Goal: Communication & Community: Answer question/provide support

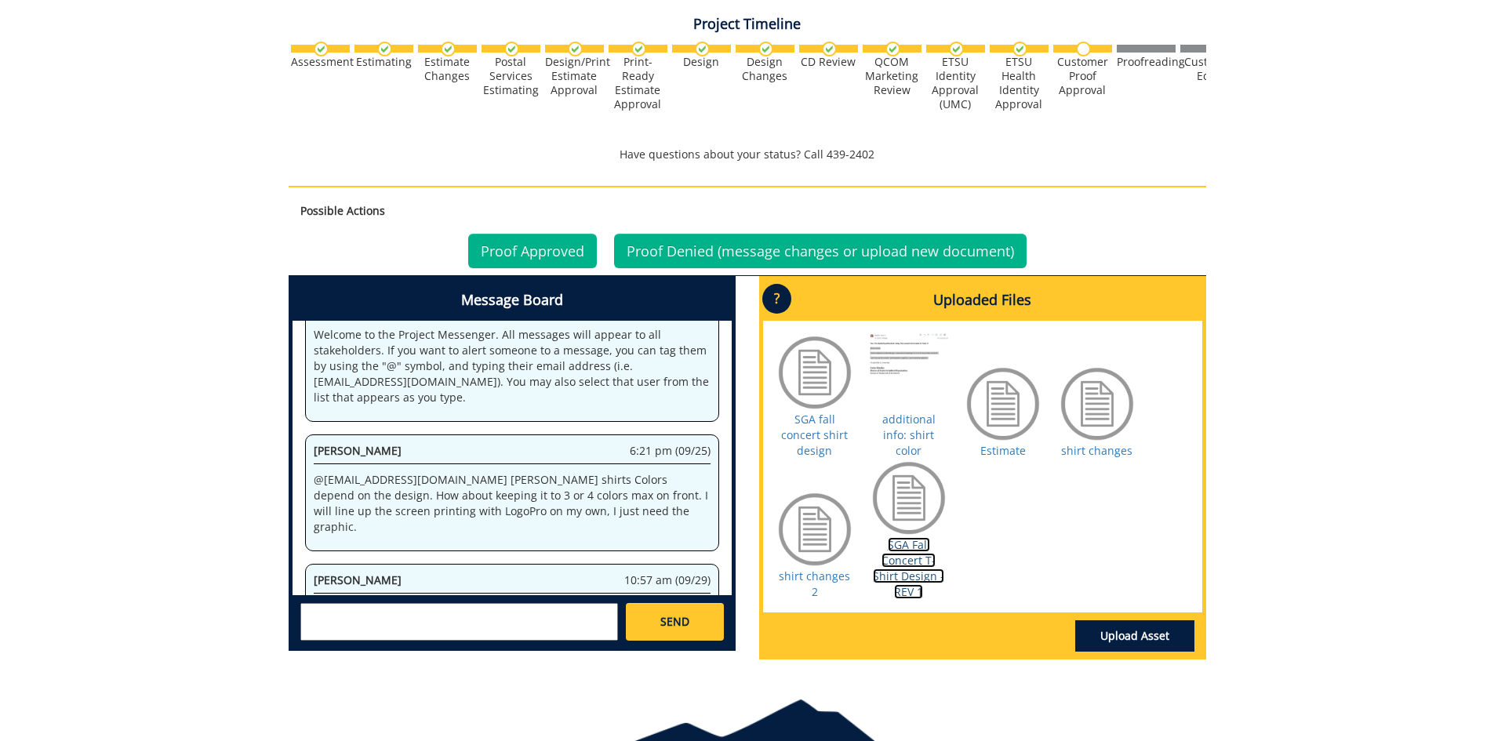
scroll to position [101685, 0]
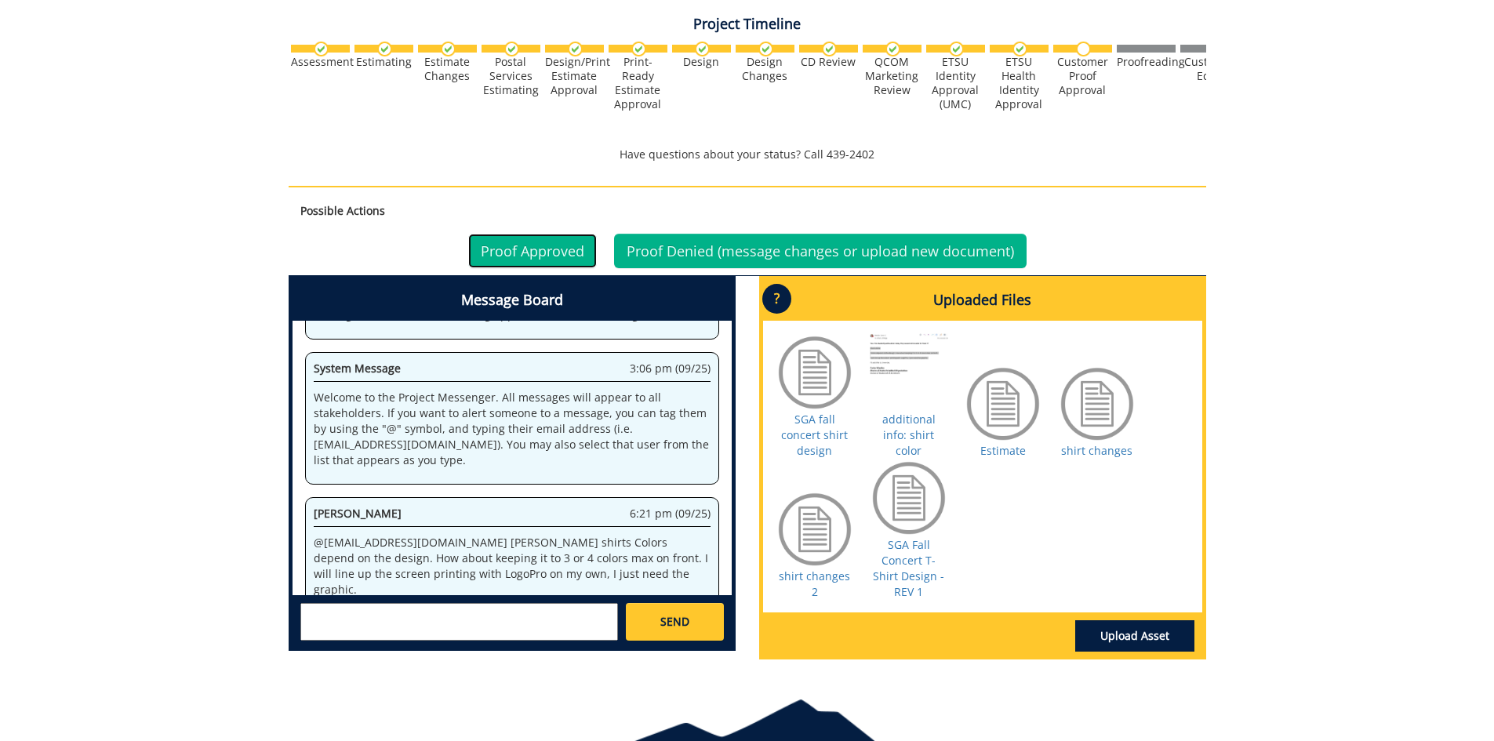
click at [520, 250] on link "Proof Approved" at bounding box center [532, 251] width 129 height 35
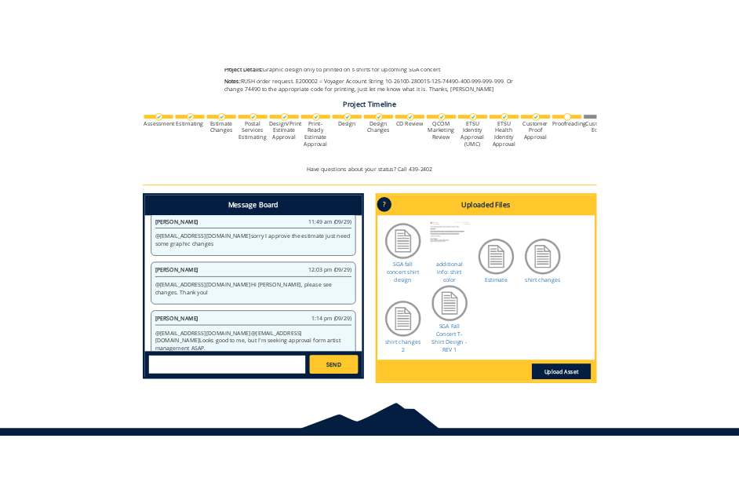
scroll to position [422, 0]
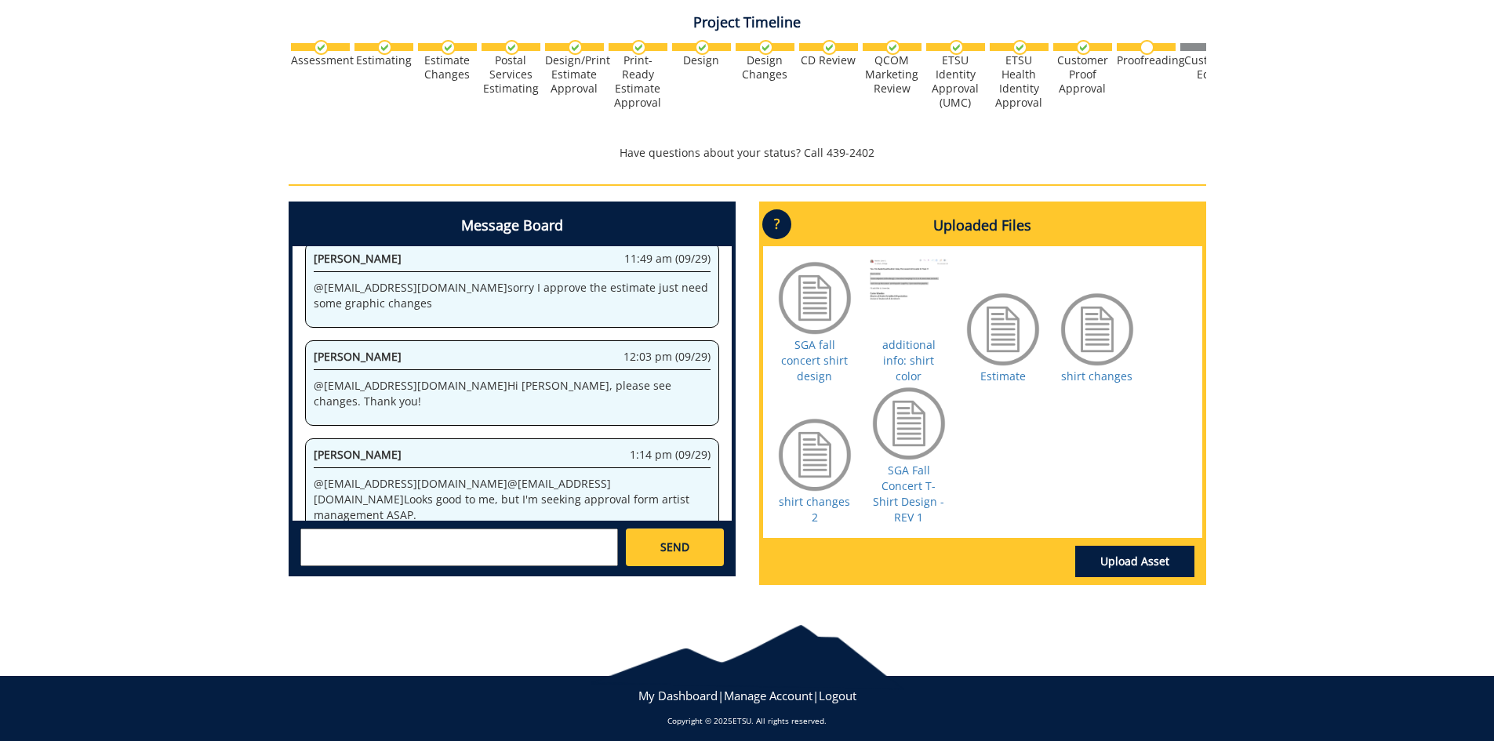
click at [326, 537] on textarea at bounding box center [459, 548] width 318 height 38
click at [365, 560] on strong "[PERSON_NAME]" at bounding box center [366, 560] width 88 height 15
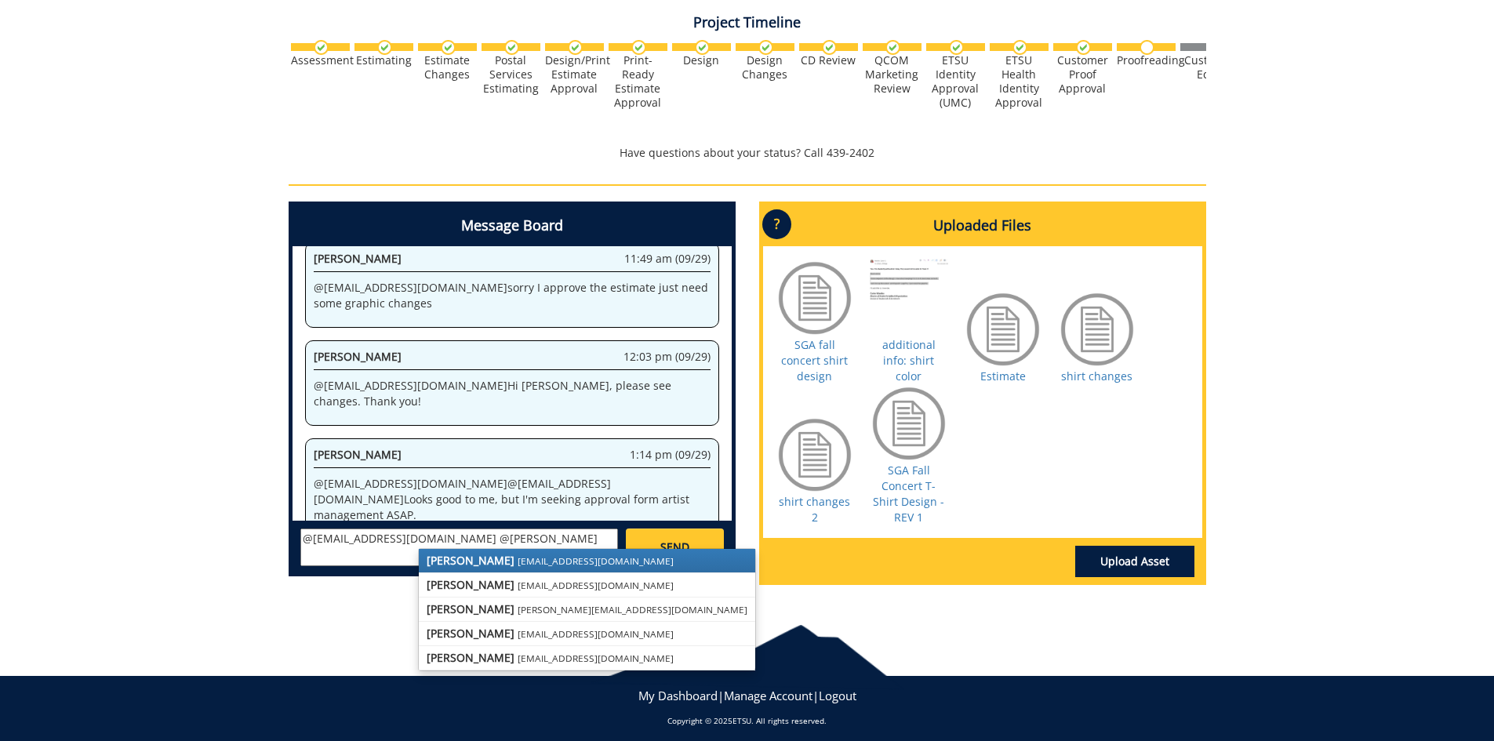
click at [518, 562] on small "[EMAIL_ADDRESS][DOMAIN_NAME]" at bounding box center [596, 561] width 156 height 13
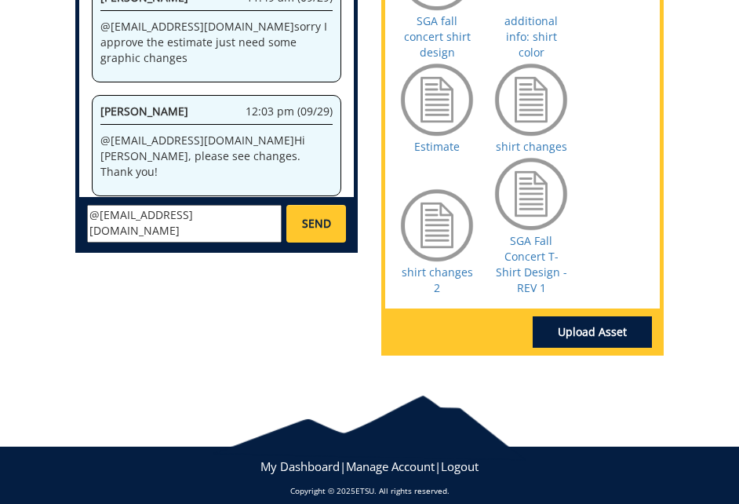
scroll to position [30, 0]
click at [209, 214] on textarea "@aresam@etsu.edu @fair@mail.etsu.edu The printer has requested a vector file if…" at bounding box center [184, 224] width 195 height 38
click at [235, 231] on textarea "@aresam@etsu.edu @fair@mail.etsu.edu The printer has requested a vector ai. fil…" at bounding box center [184, 224] width 195 height 38
type textarea "@aresam@etsu.edu @fair@mail.etsu.edu The printer has requested a vector ai. fil…"
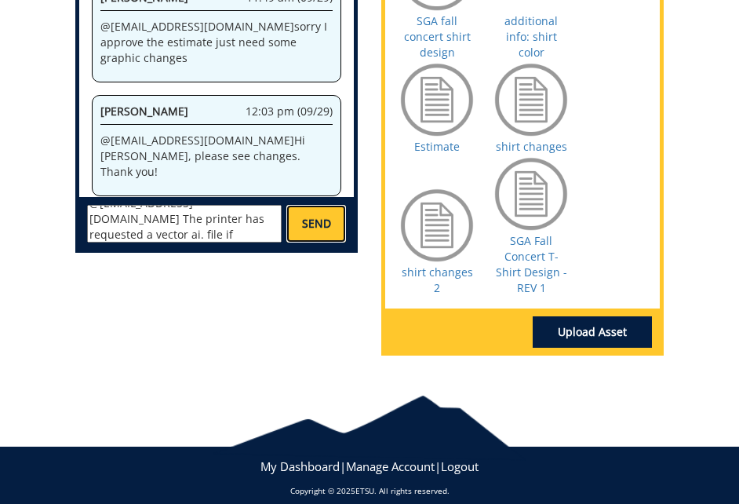
click at [315, 224] on span "SEND" at bounding box center [316, 224] width 29 height 16
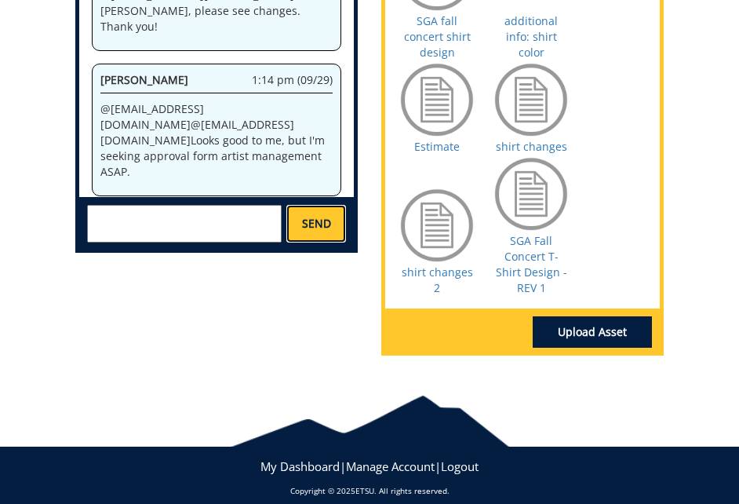
scroll to position [2656, 0]
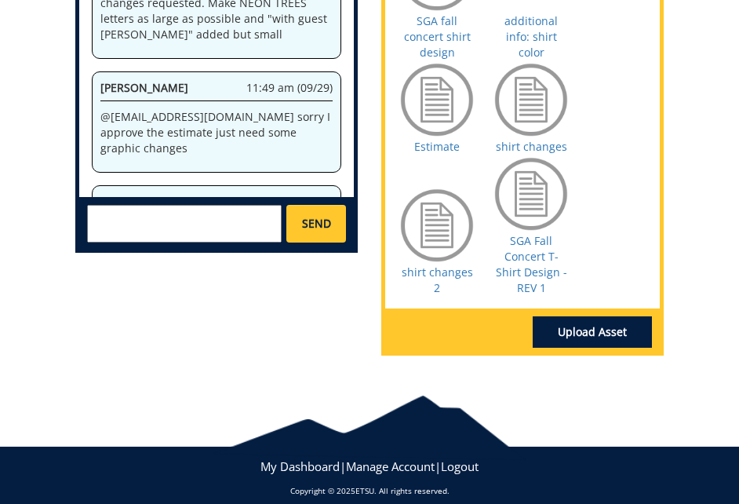
click at [128, 213] on textarea at bounding box center [184, 224] width 195 height 38
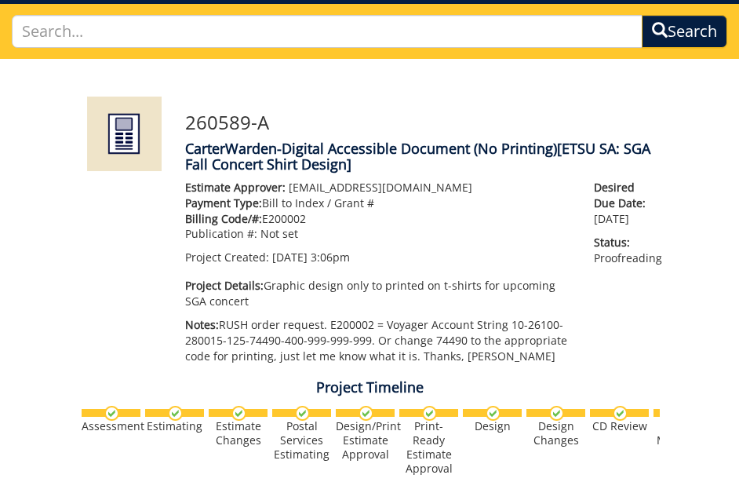
scroll to position [0, 0]
